Goal: Information Seeking & Learning: Learn about a topic

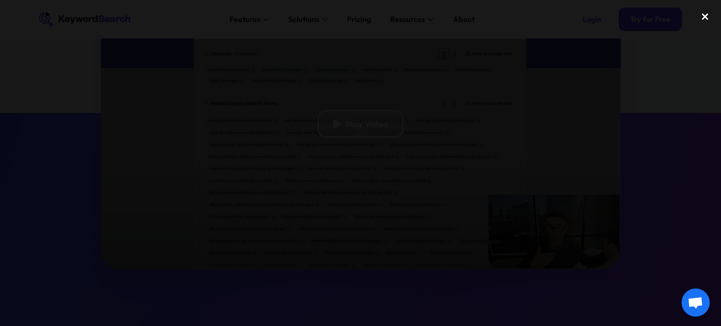
click at [706, 14] on div "close lightbox" at bounding box center [705, 17] width 32 height 21
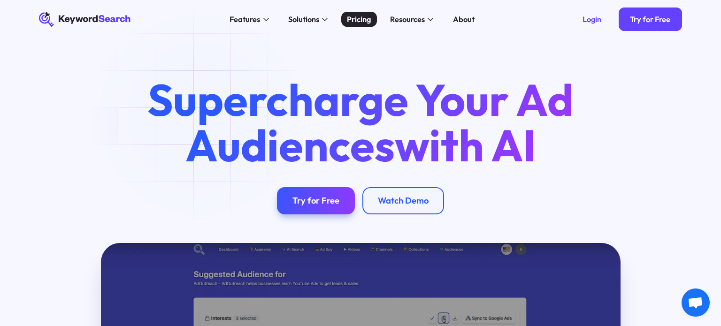
click at [362, 19] on div "Pricing" at bounding box center [359, 20] width 24 height 12
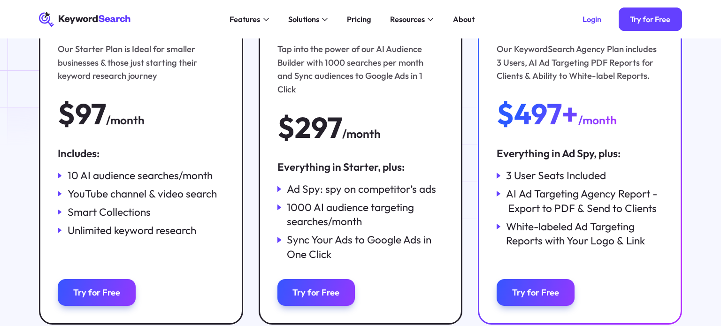
scroll to position [182, 0]
